Goal: Task Accomplishment & Management: Use online tool/utility

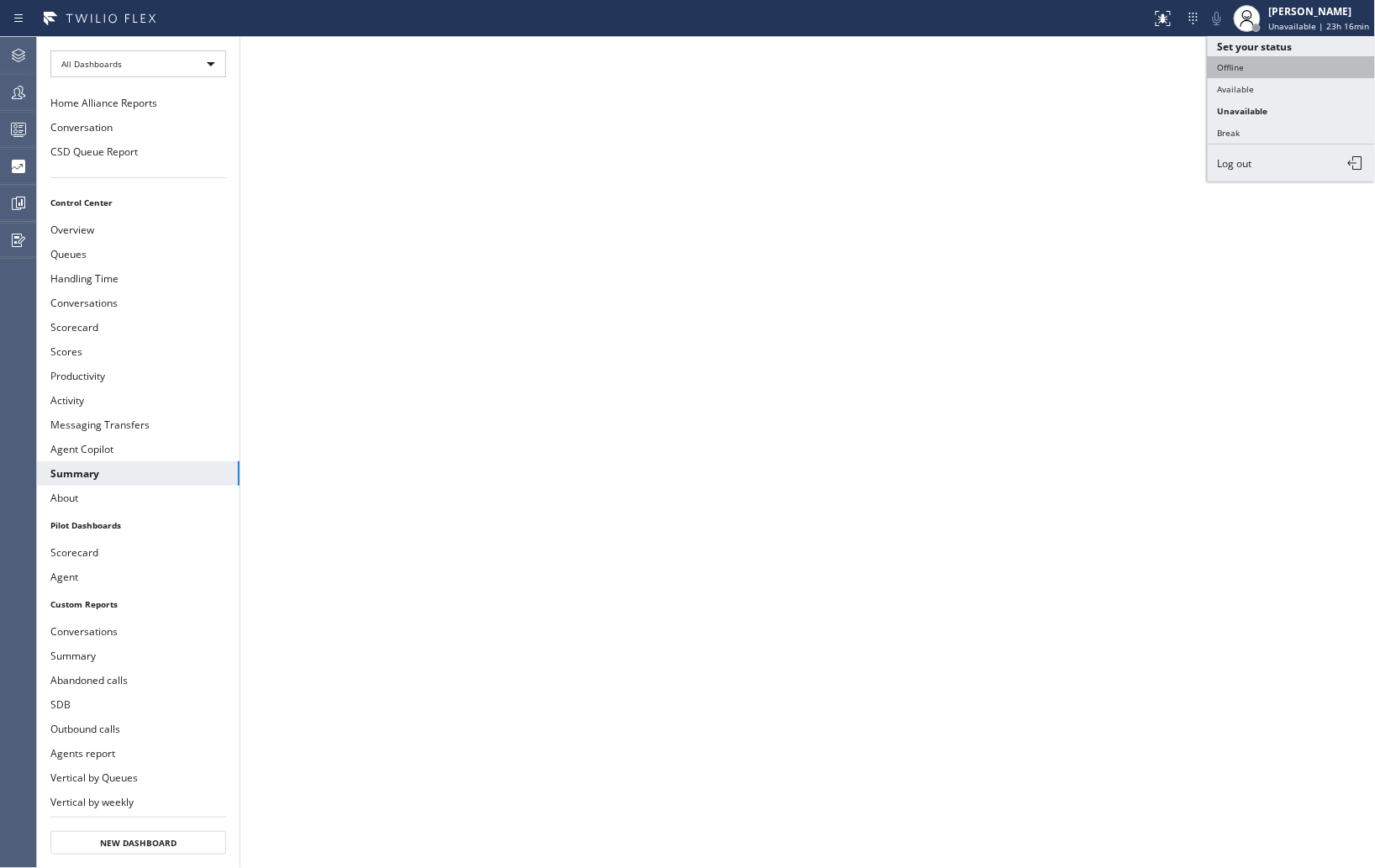
click at [1240, 68] on button "Offline" at bounding box center [1292, 67] width 168 height 21
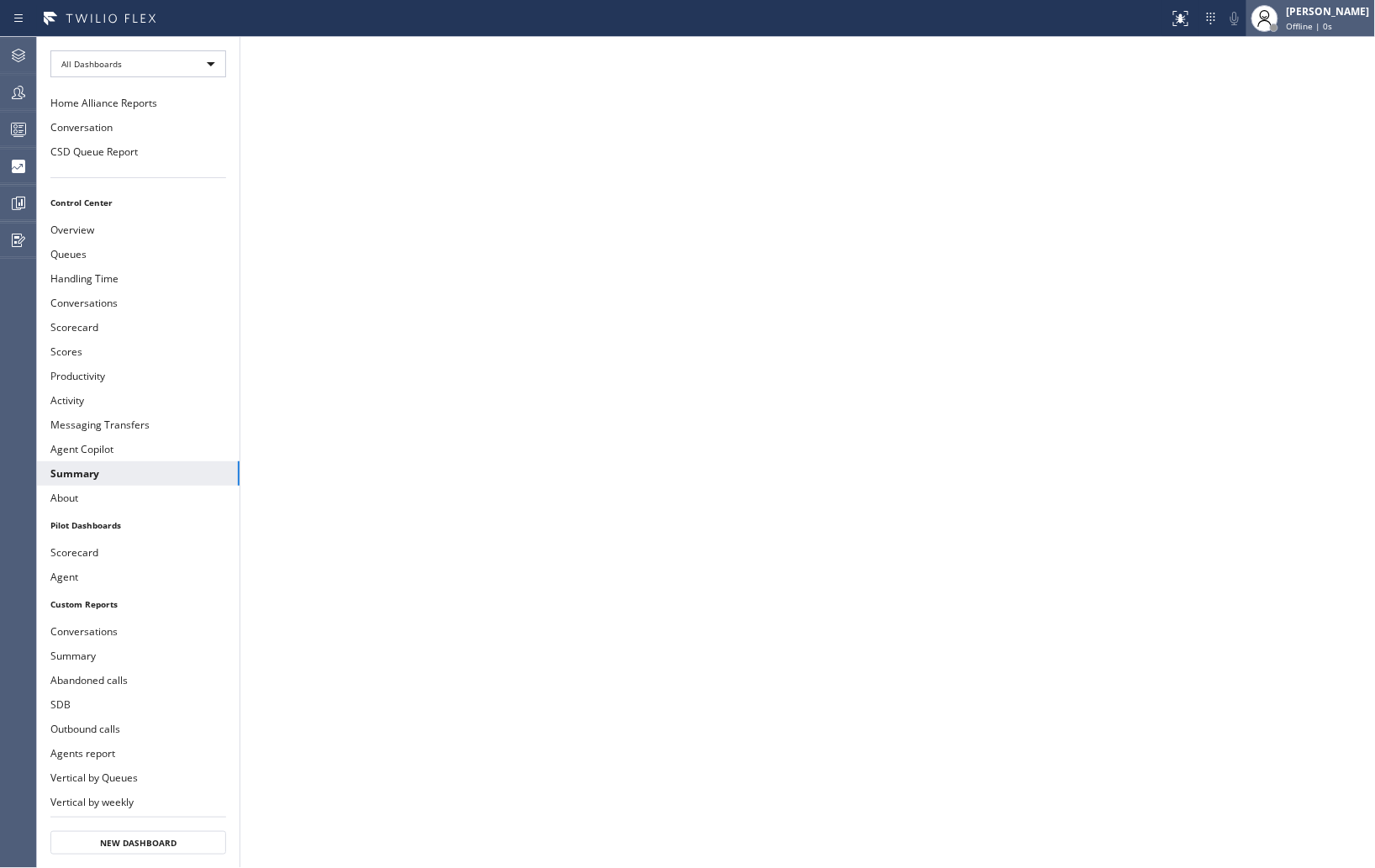
click at [1291, 20] on span "Offline | 0s" at bounding box center [1310, 26] width 46 height 12
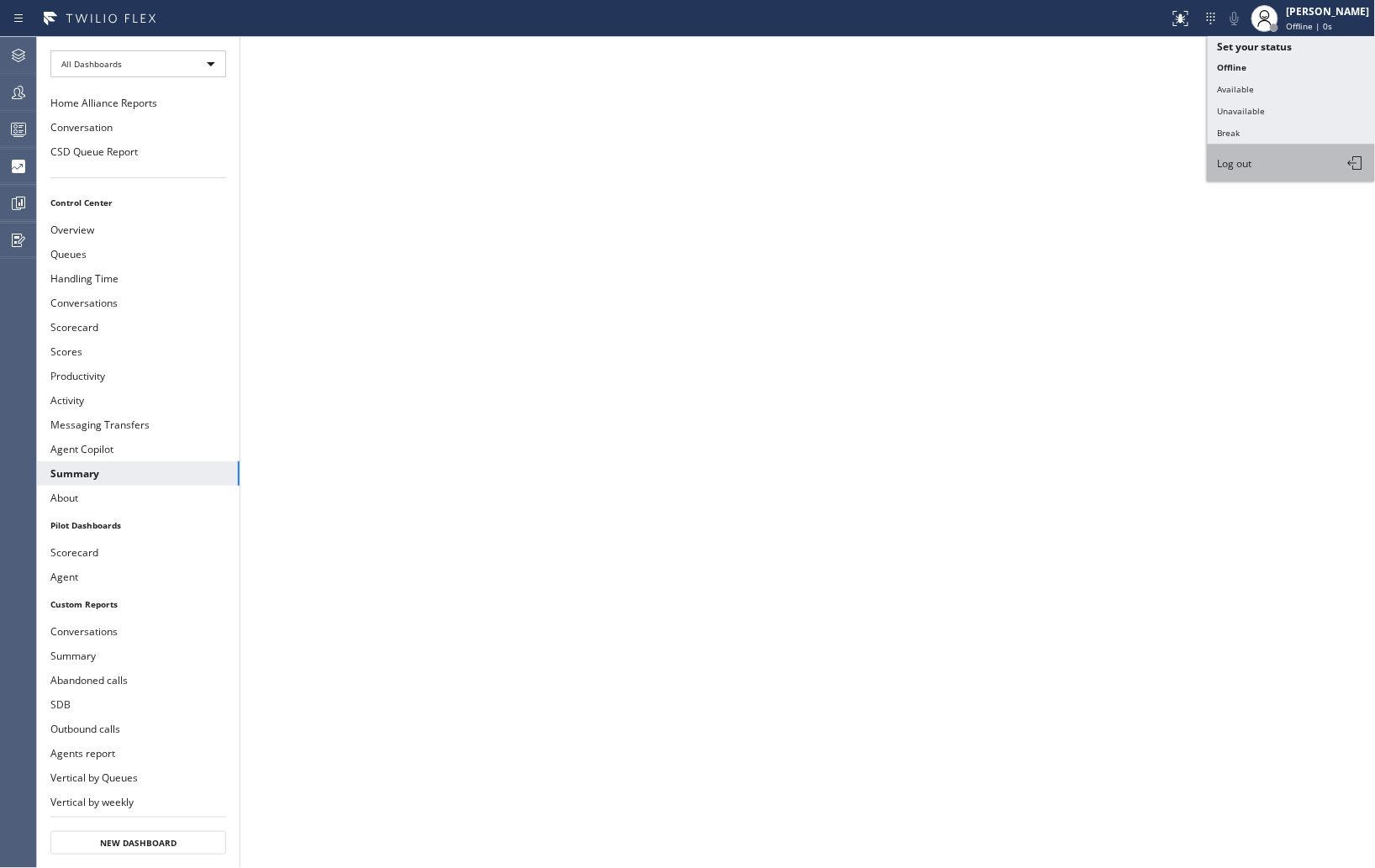
click at [1247, 163] on span "Log out" at bounding box center [1235, 163] width 34 height 15
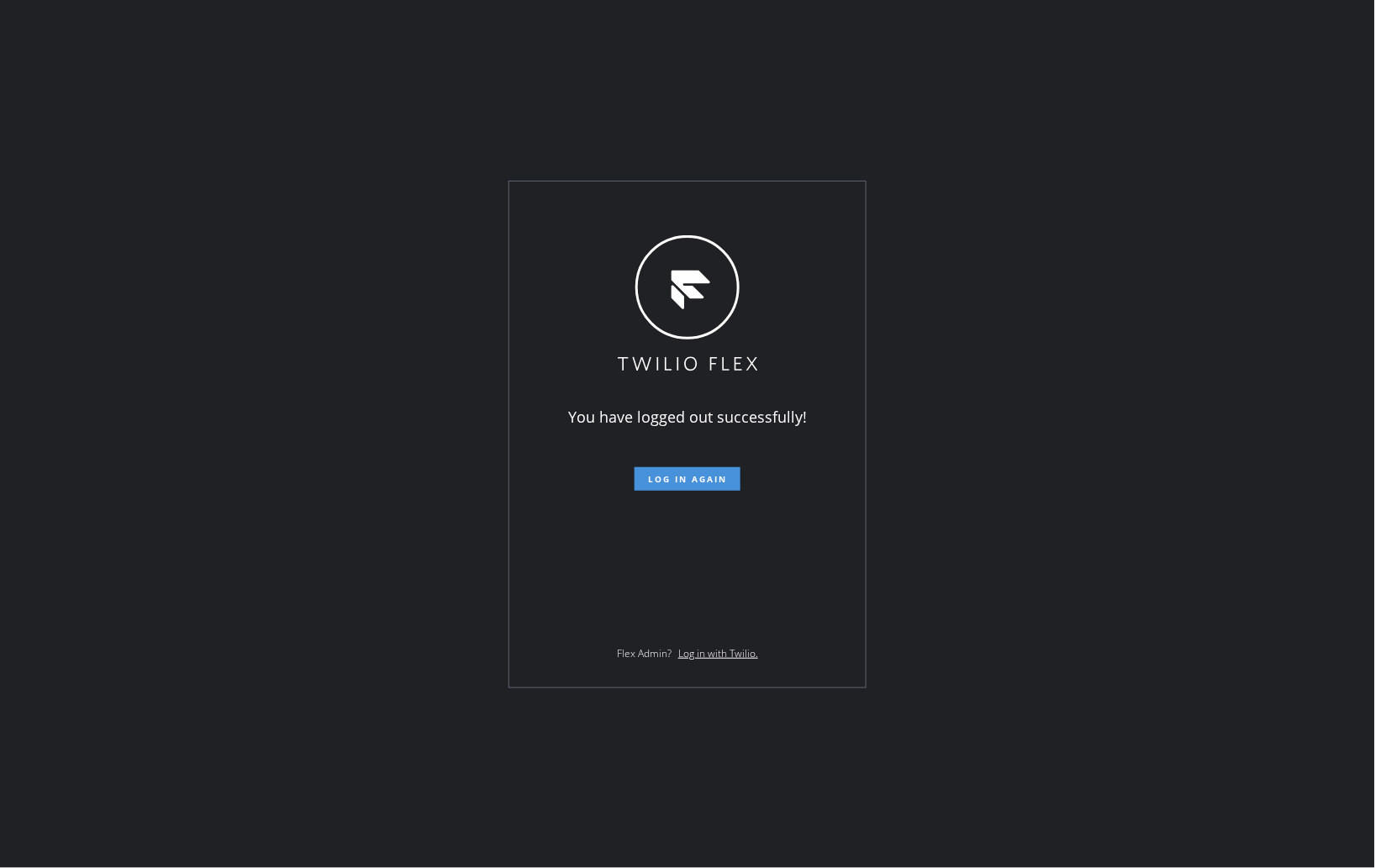
click at [653, 482] on span "Log in again" at bounding box center [688, 479] width 79 height 12
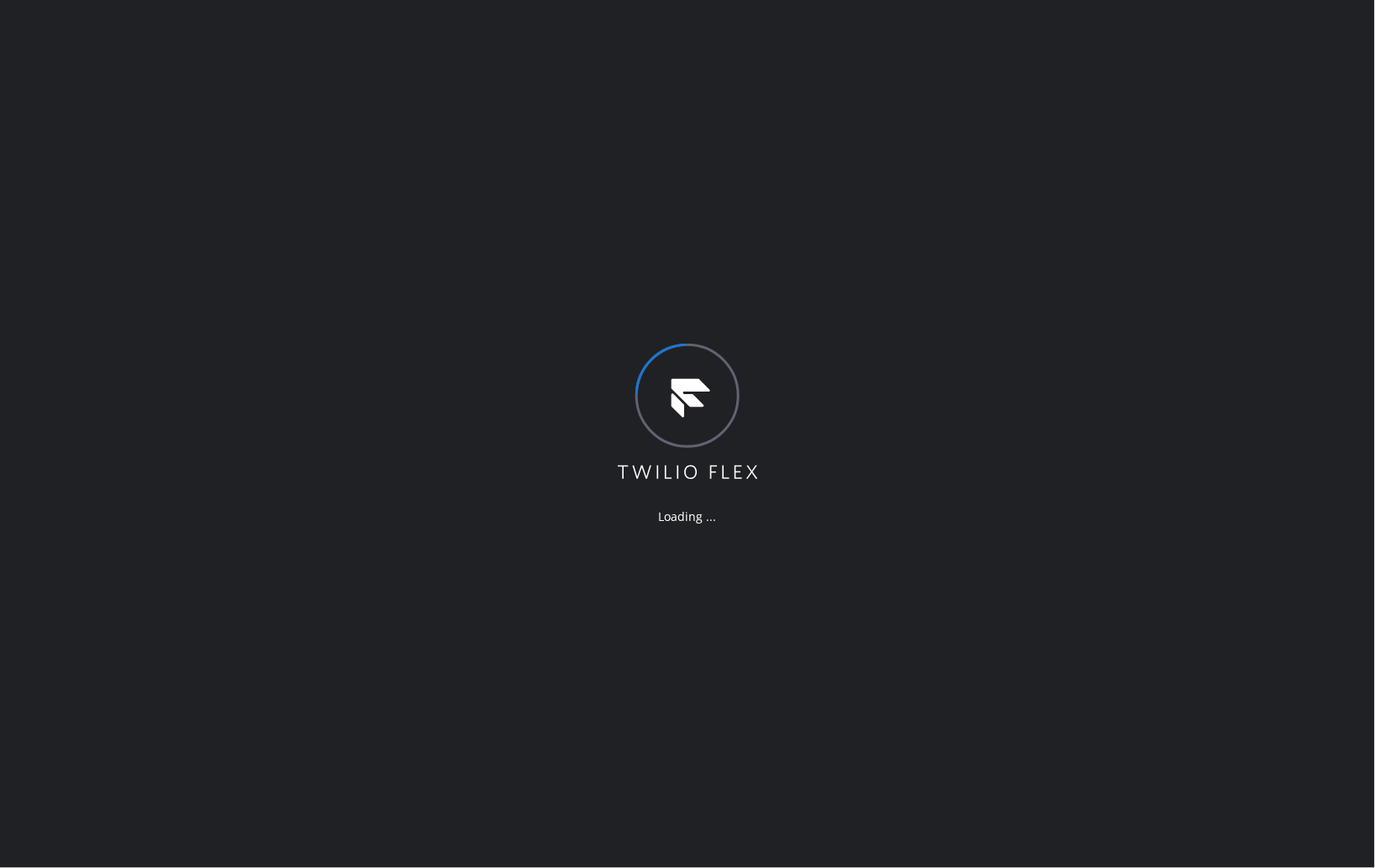
click at [1183, 166] on div "Loading ..." at bounding box center [687, 434] width 1375 height 868
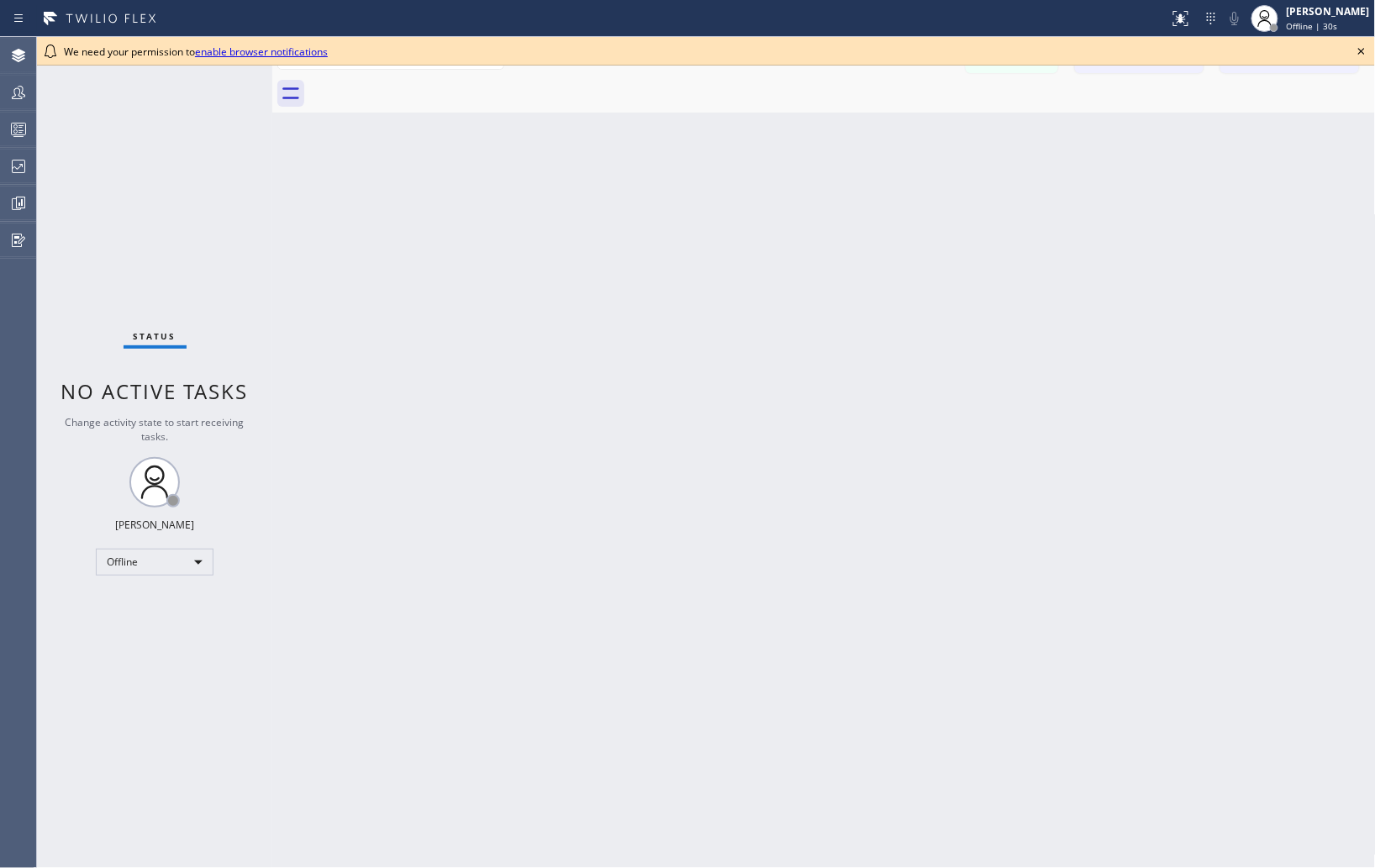
click at [1360, 47] on icon at bounding box center [1361, 51] width 20 height 20
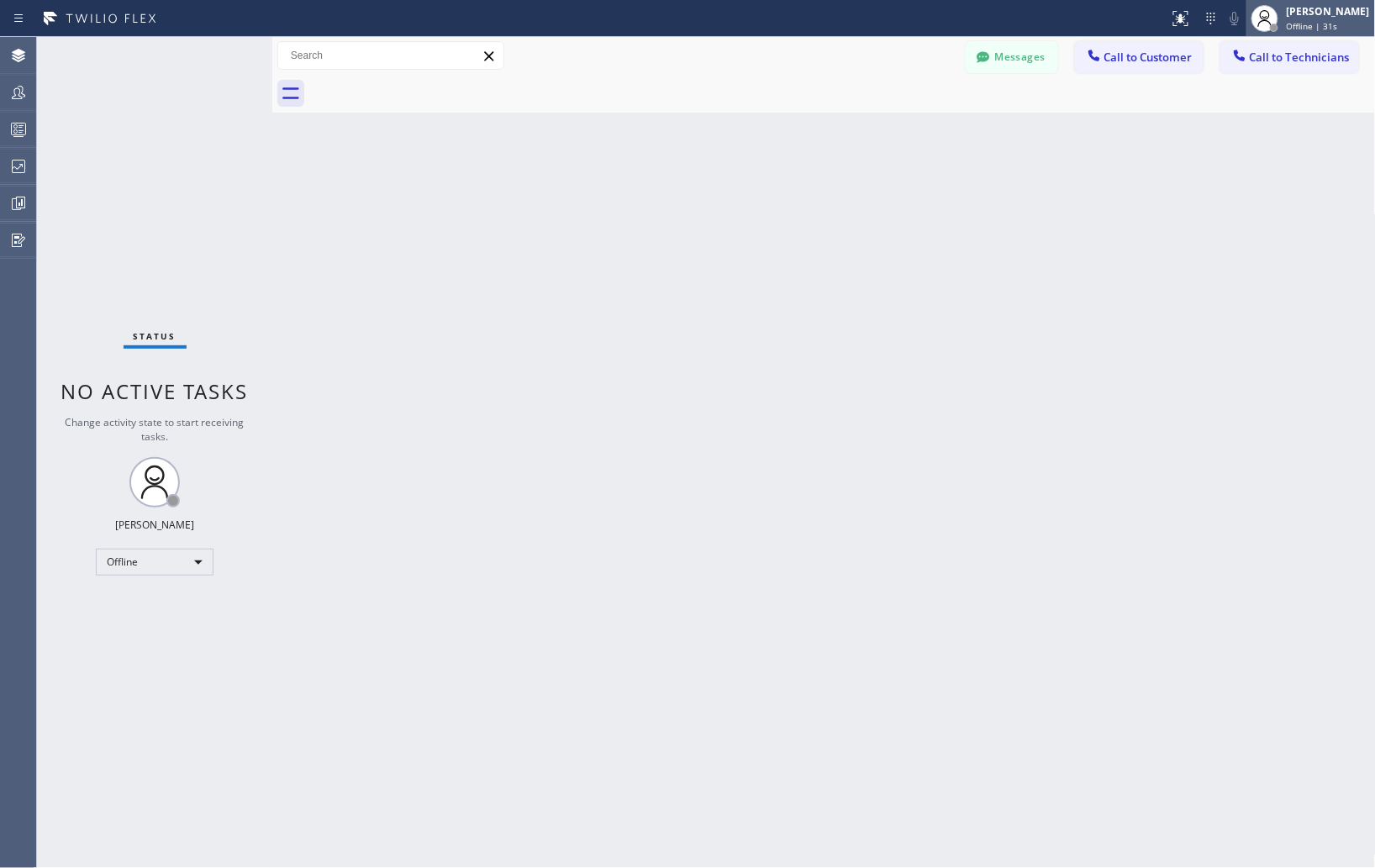
click at [1322, 18] on div "[PERSON_NAME]" at bounding box center [1328, 11] width 83 height 15
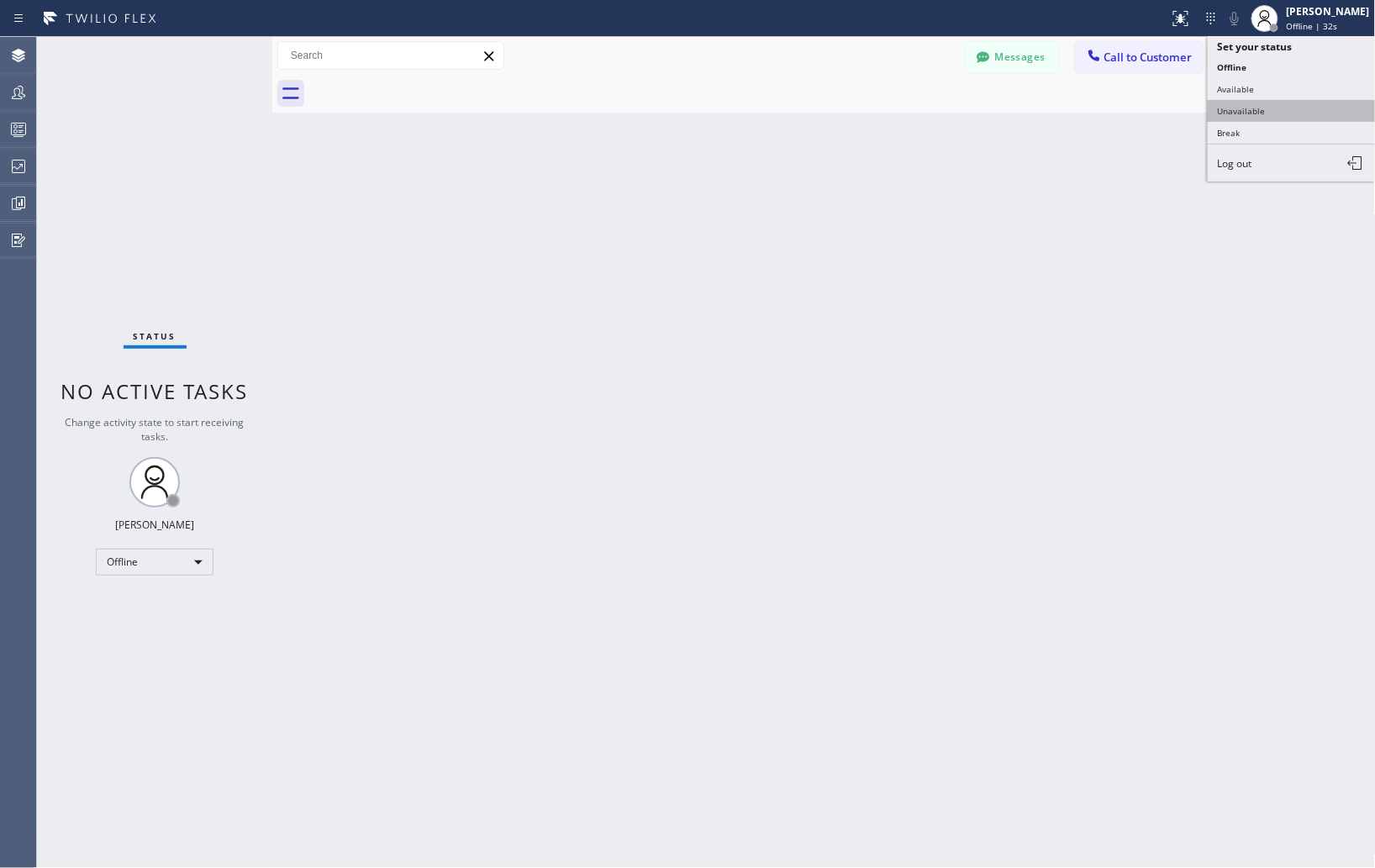
click at [1244, 112] on button "Unavailable" at bounding box center [1292, 110] width 168 height 21
click at [1177, 251] on div "Back to Dashboard Change Sender ID Customers Technicians Select a contact Outbo…" at bounding box center [824, 452] width 1104 height 831
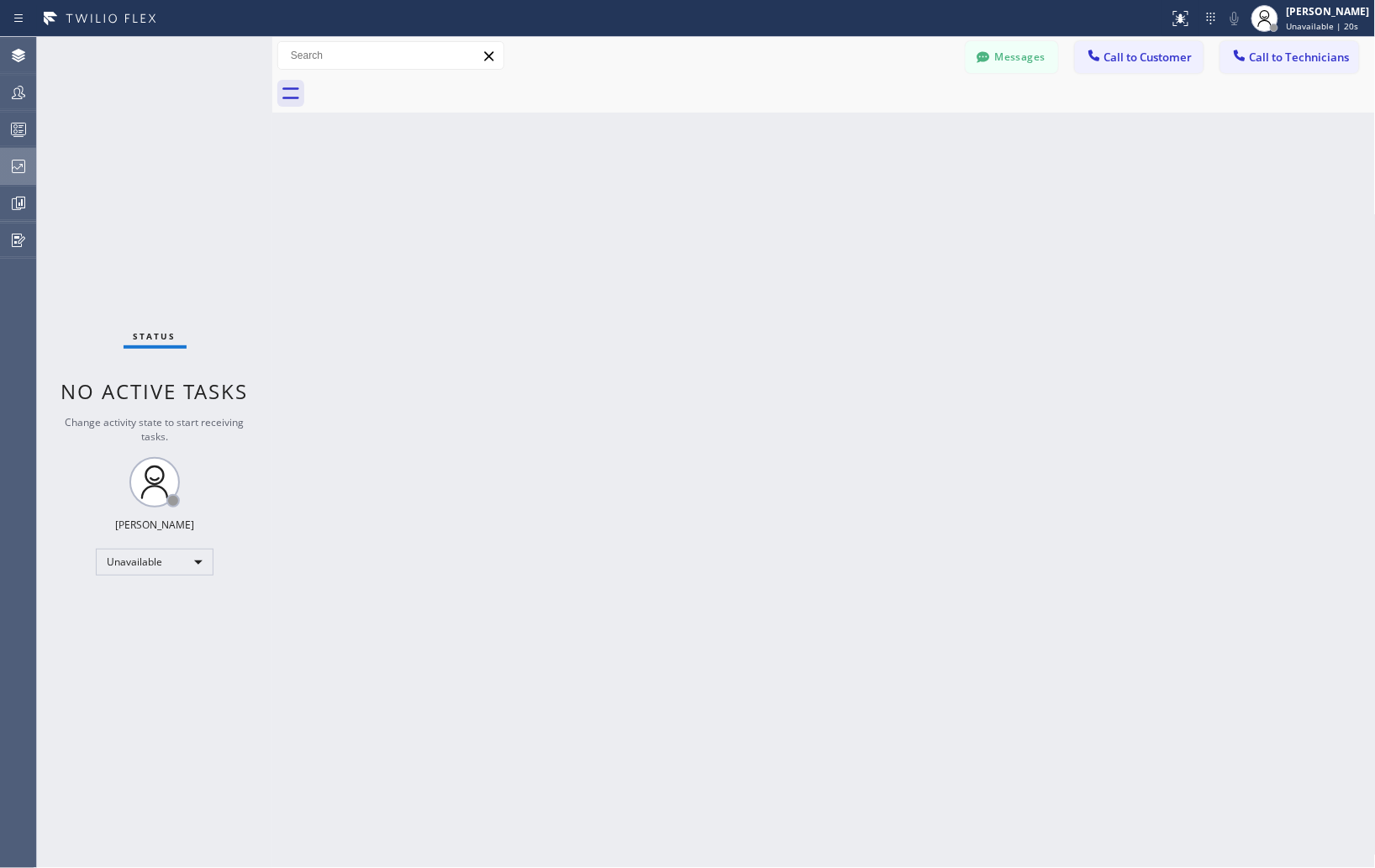
click at [22, 172] on icon at bounding box center [18, 166] width 20 height 20
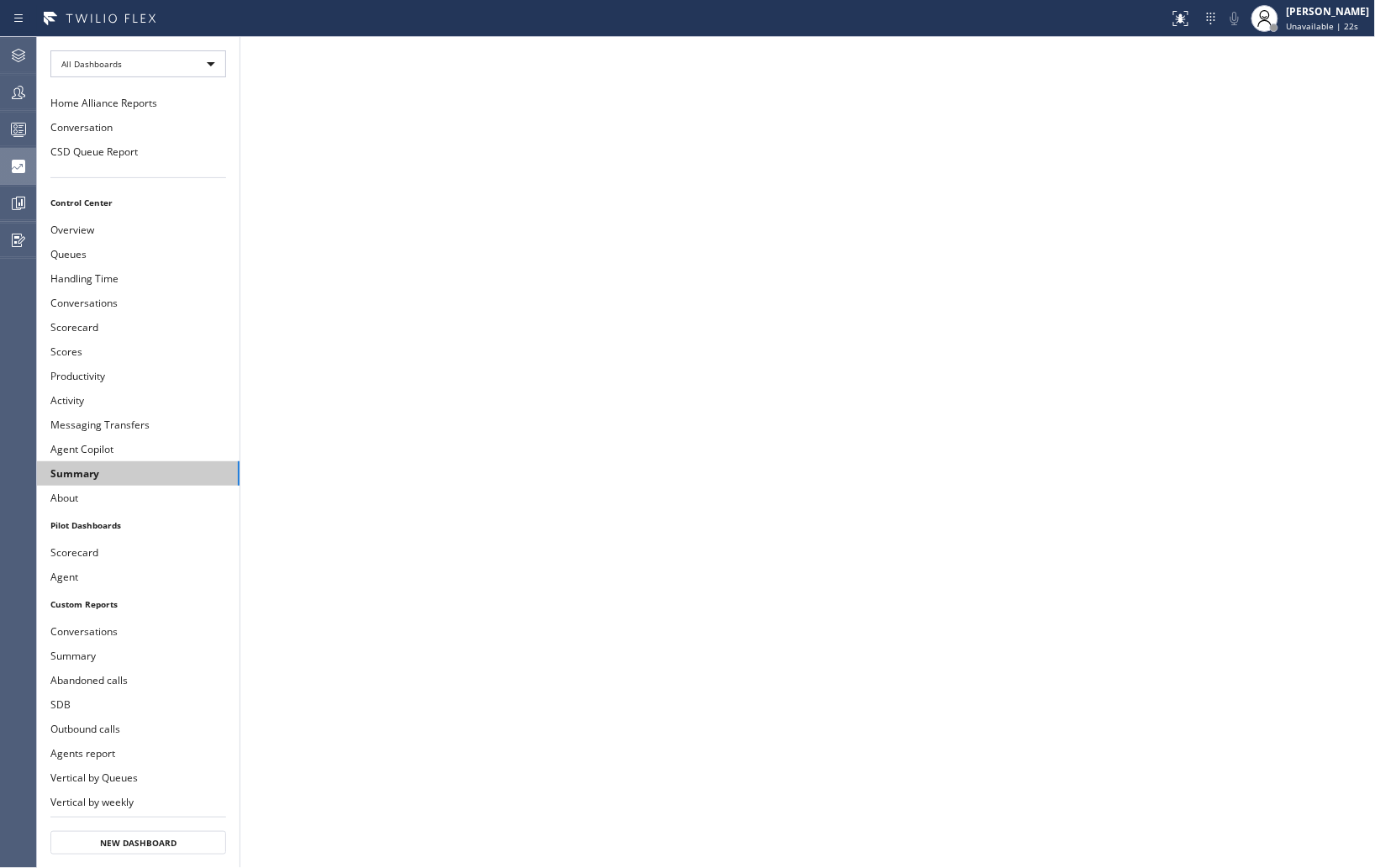
click at [80, 474] on button "Summary" at bounding box center [138, 473] width 203 height 24
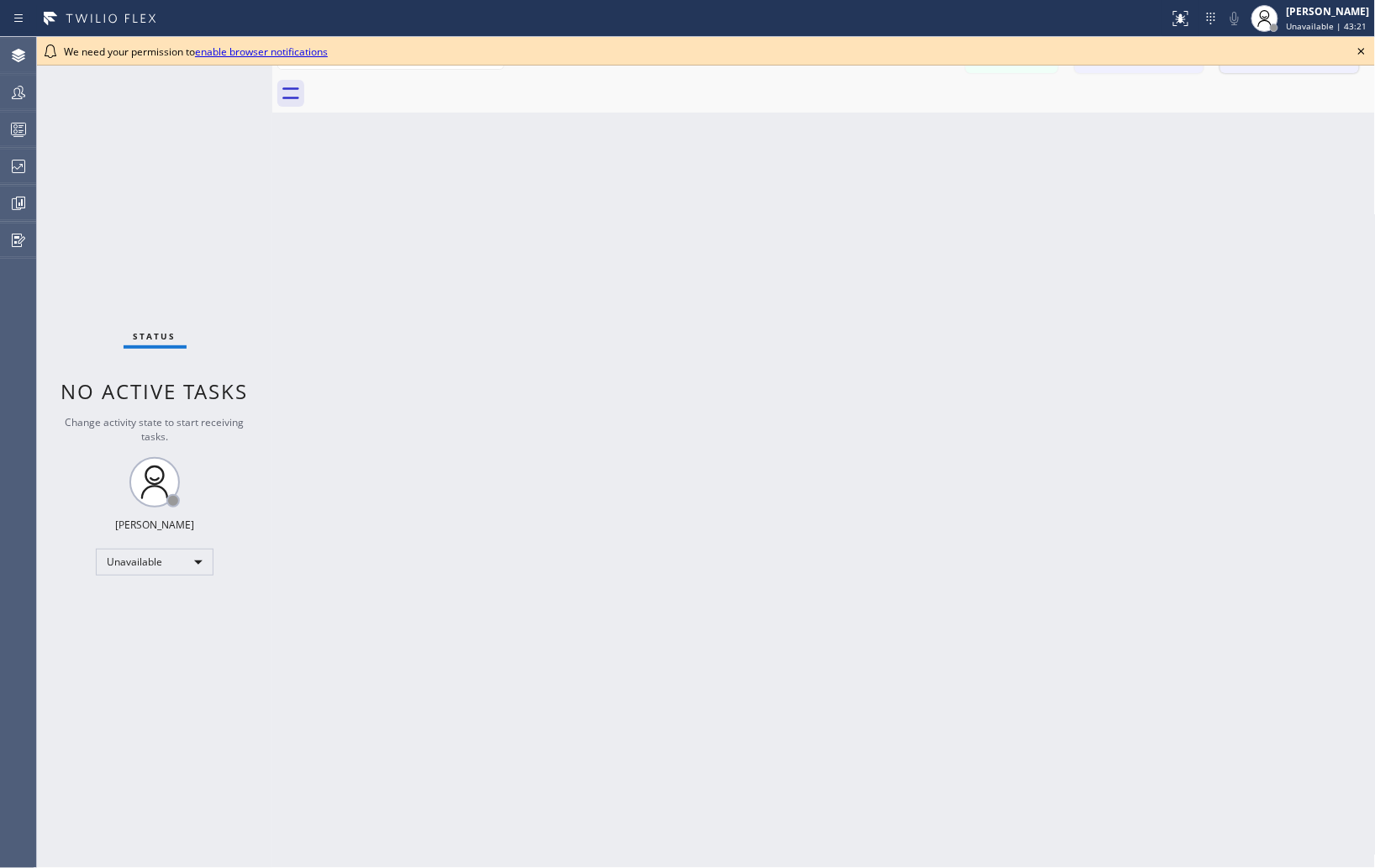
click at [1360, 55] on icon at bounding box center [1361, 51] width 20 height 20
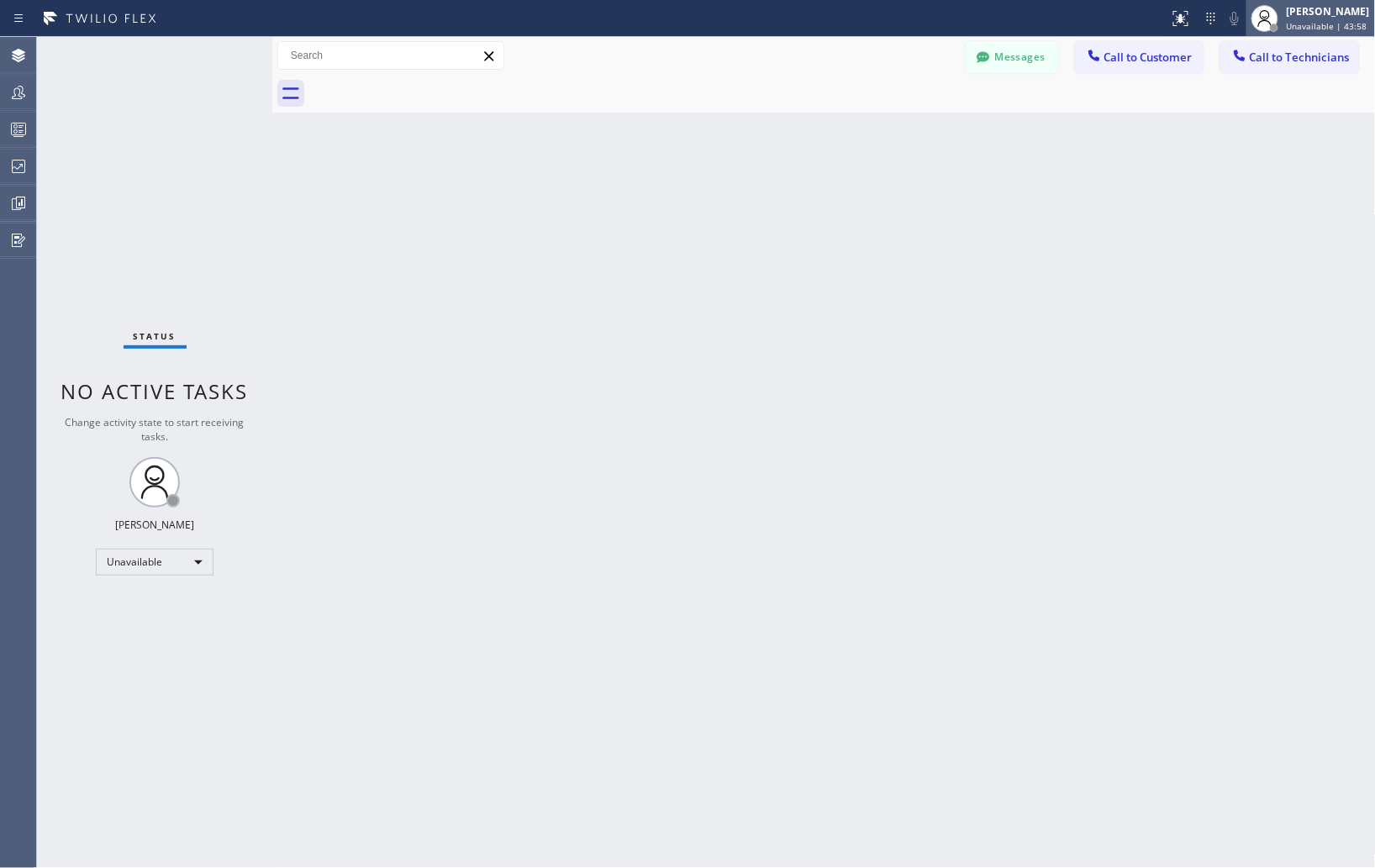
click at [1287, 23] on span "Unavailable | 43:58" at bounding box center [1327, 26] width 81 height 12
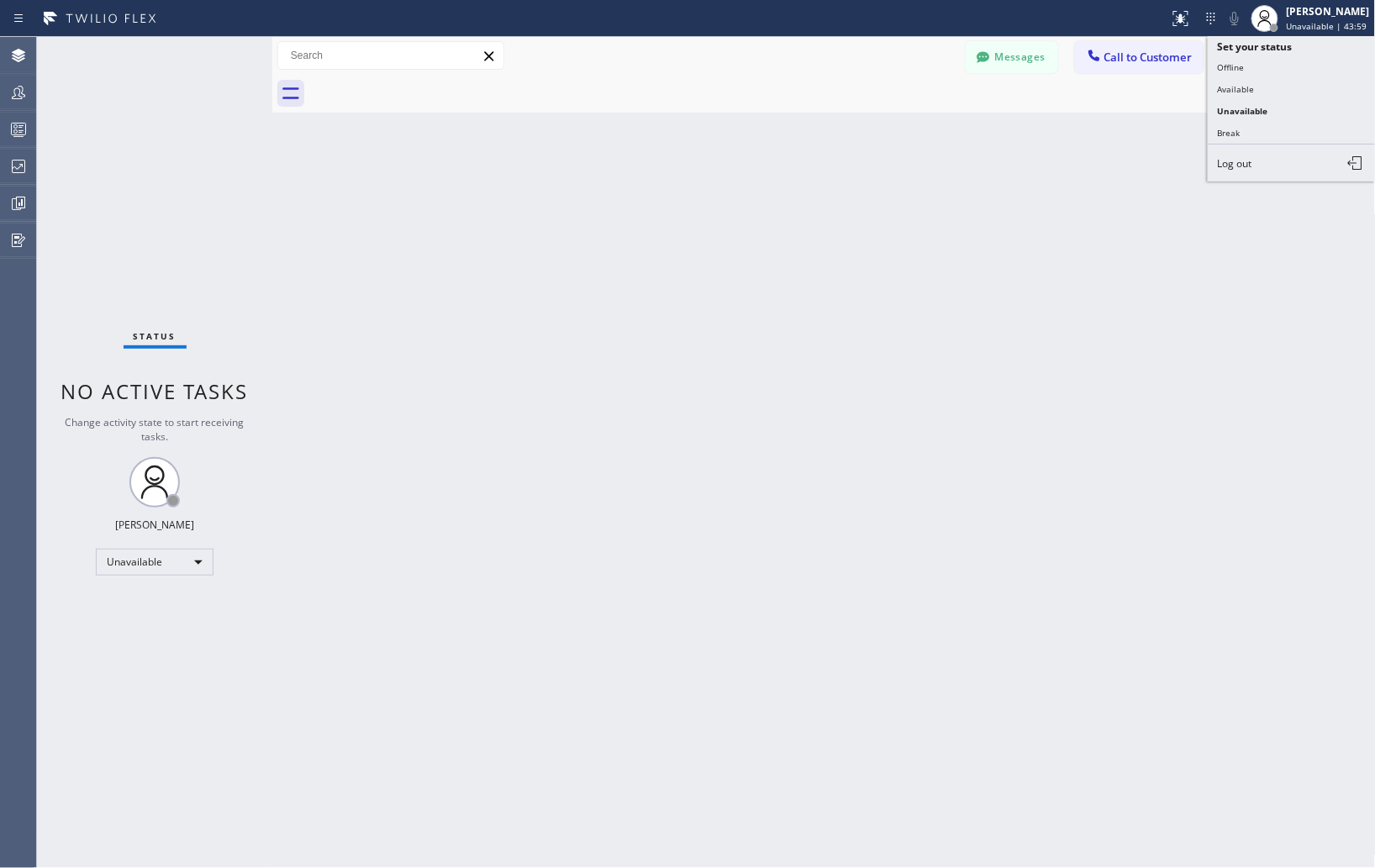
click at [1240, 112] on button "Unavailable" at bounding box center [1292, 110] width 168 height 21
click at [721, 290] on div "Back to Dashboard Change Sender ID Customers Technicians Select a contact Outbo…" at bounding box center [824, 452] width 1104 height 831
click at [27, 178] on div at bounding box center [18, 166] width 37 height 33
